Goal: Task Accomplishment & Management: Manage account settings

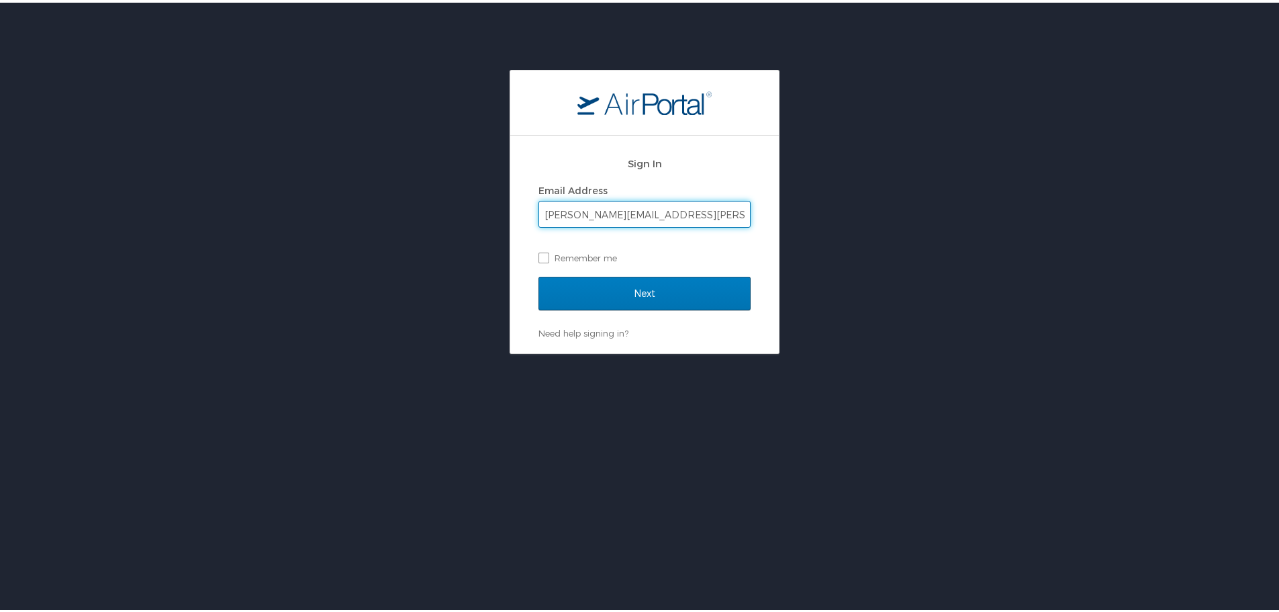
type input "[PERSON_NAME][EMAIL_ADDRESS][PERSON_NAME][DOMAIN_NAME]"
click at [538, 274] on input "Next" at bounding box center [644, 291] width 212 height 34
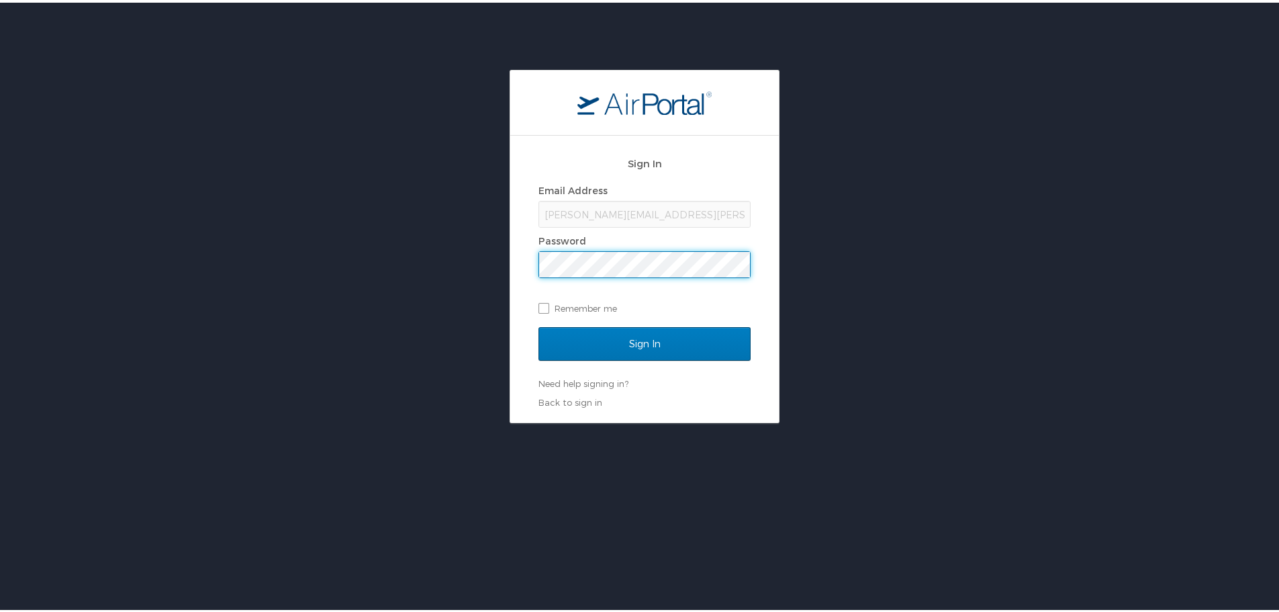
click at [538, 324] on input "Sign In" at bounding box center [644, 341] width 212 height 34
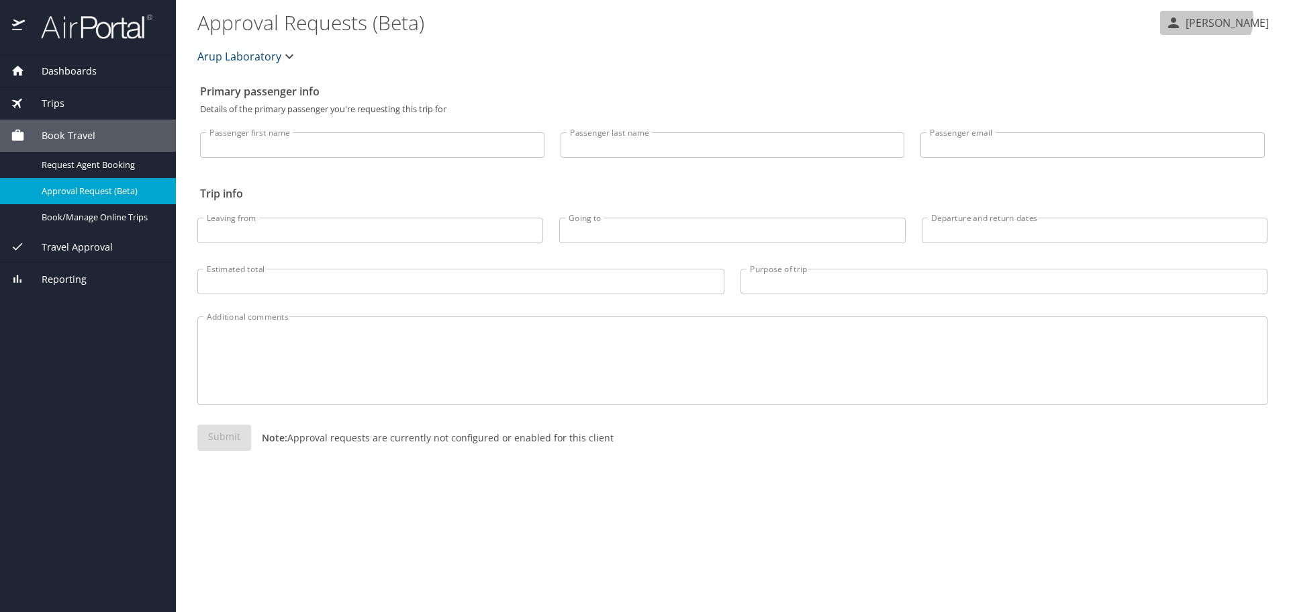
click at [1234, 19] on p "[PERSON_NAME]" at bounding box center [1224, 23] width 87 height 16
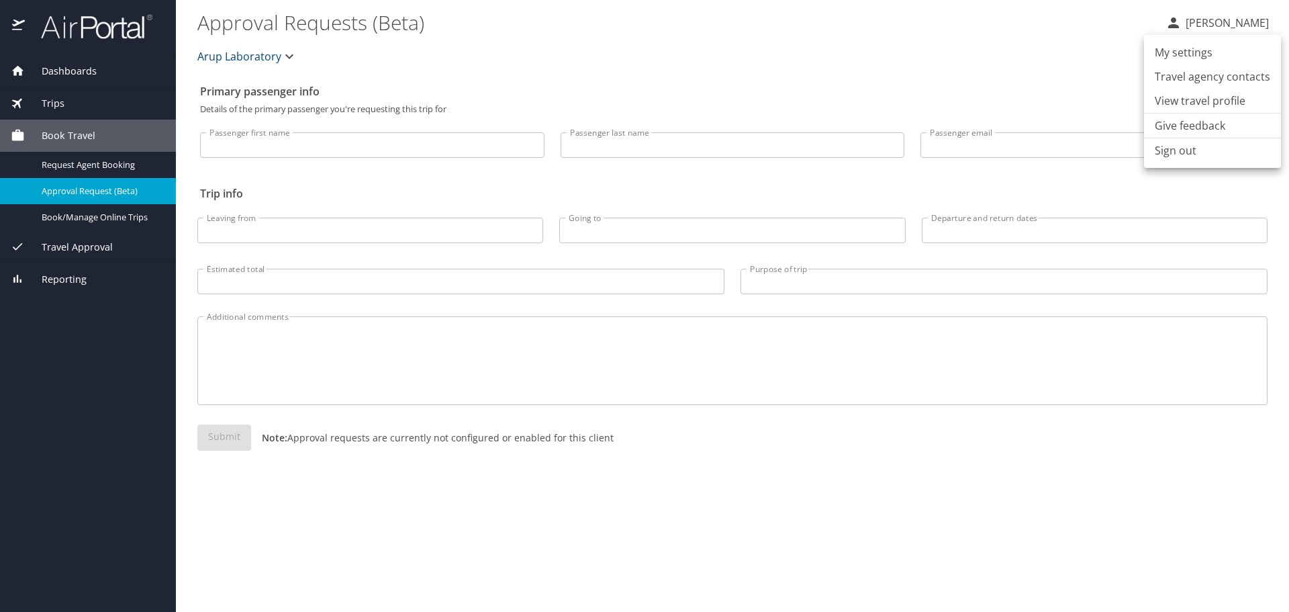
click at [1208, 97] on li "View travel profile" at bounding box center [1212, 101] width 137 height 24
